Goal: Information Seeking & Learning: Learn about a topic

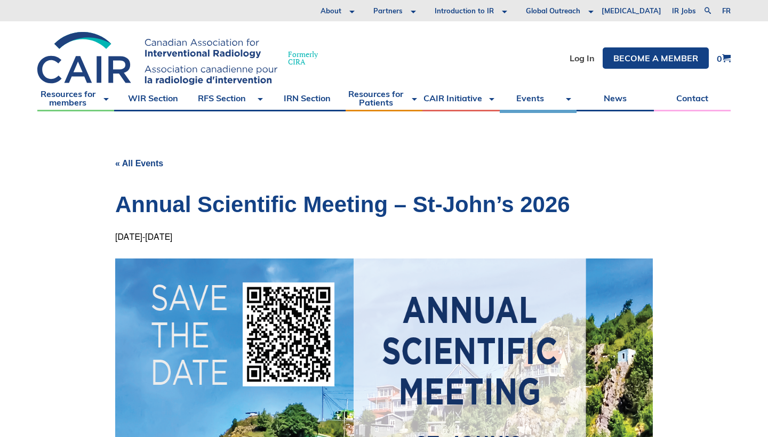
click at [139, 163] on link "« All Events" at bounding box center [139, 163] width 48 height 9
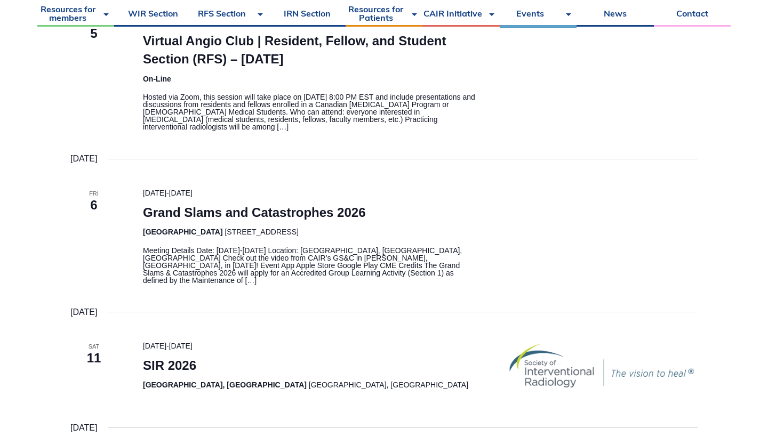
scroll to position [268, 0]
click at [228, 209] on link "Grand Slams and Catastrophes 2026" at bounding box center [254, 211] width 223 height 15
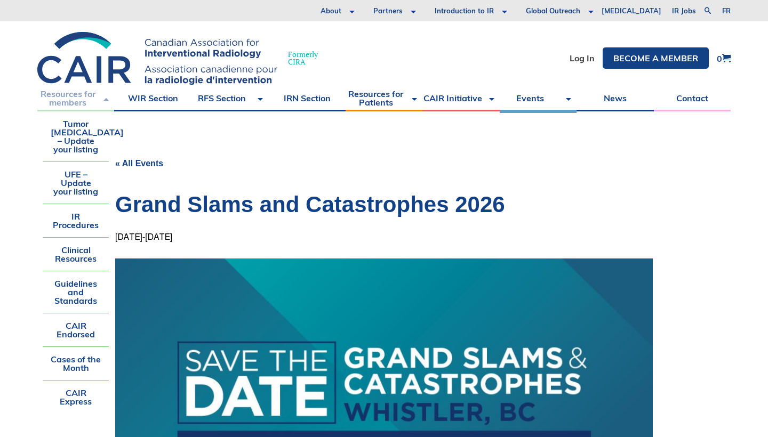
click at [68, 100] on link "Resources for members" at bounding box center [75, 98] width 77 height 27
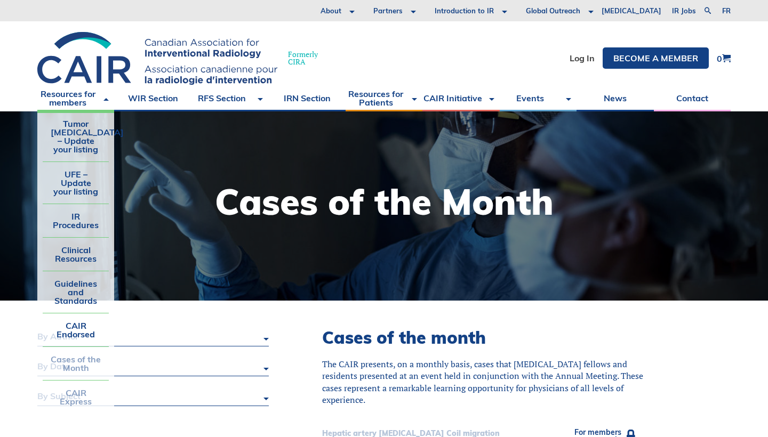
click at [71, 400] on link "CAIR Express" at bounding box center [76, 397] width 66 height 33
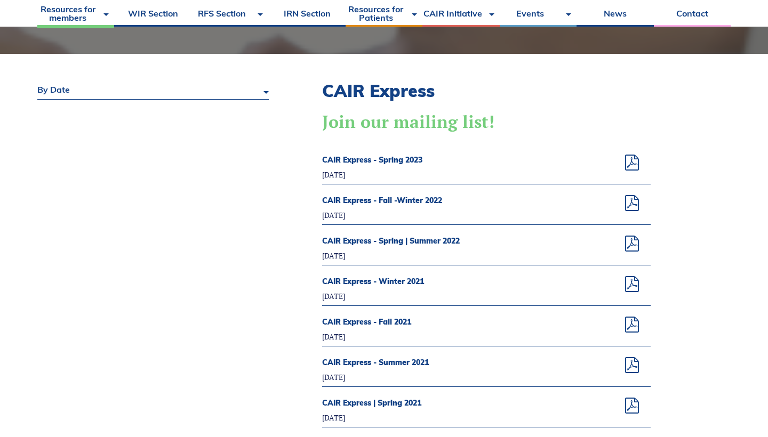
scroll to position [247, 0]
click at [633, 161] on span at bounding box center [632, 163] width 16 height 16
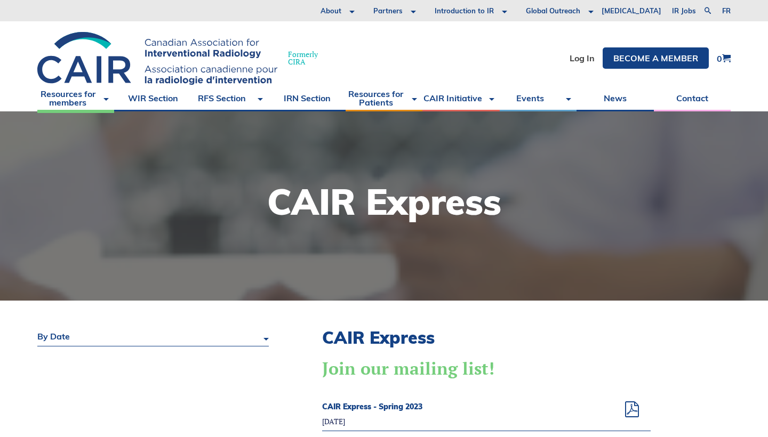
scroll to position [0, 0]
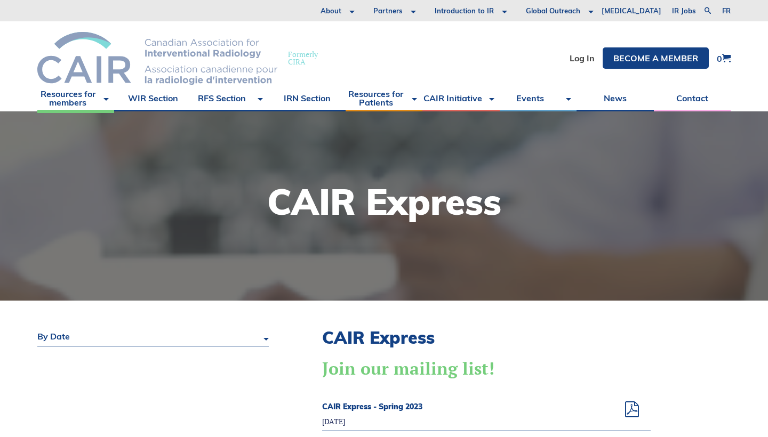
click at [188, 53] on img at bounding box center [157, 58] width 240 height 53
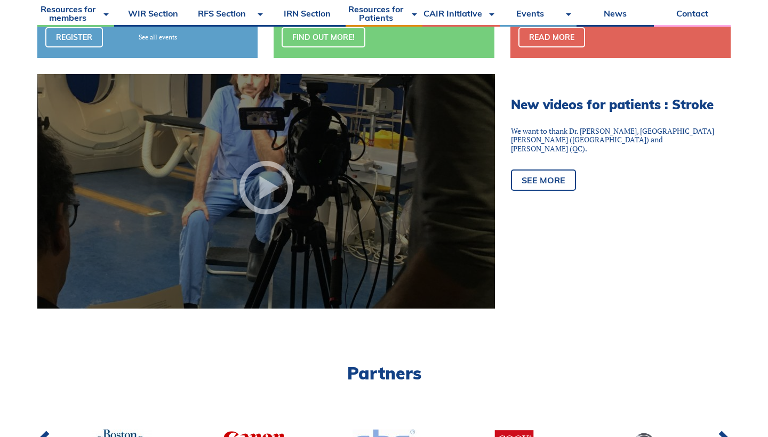
scroll to position [601, 0]
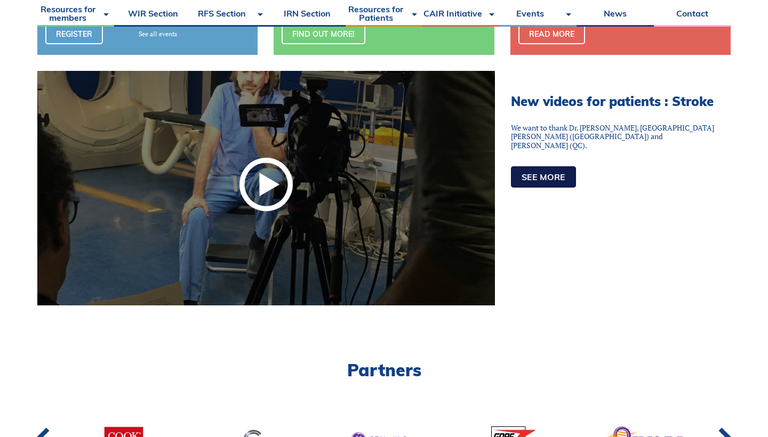
click at [545, 174] on link "See more" at bounding box center [543, 176] width 65 height 21
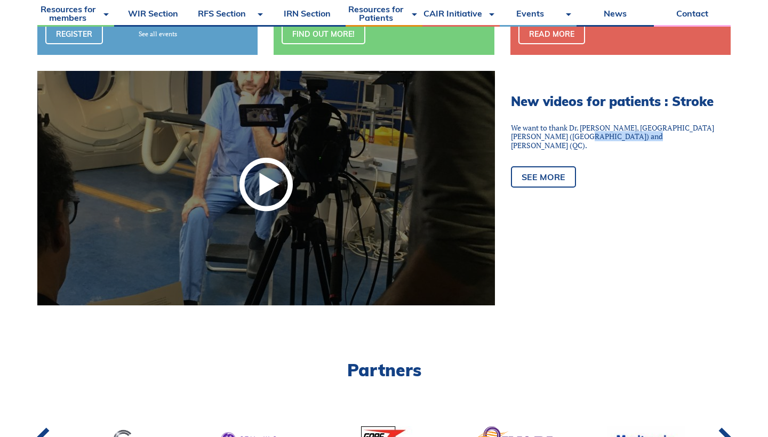
drag, startPoint x: 573, startPoint y: 148, endPoint x: 629, endPoint y: 146, distance: 55.5
click at [629, 146] on p "We want to thank Dr. [PERSON_NAME], [GEOGRAPHIC_DATA][PERSON_NAME] ([GEOGRAPHIC…" at bounding box center [613, 137] width 204 height 27
copy p "[PERSON_NAME]"
